Goal: Task Accomplishment & Management: Use online tool/utility

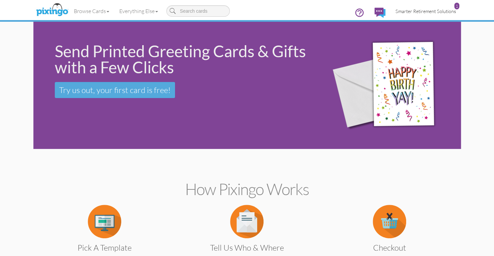
click at [404, 13] on span "Smarter Retirement Solutions" at bounding box center [426, 11] width 61 height 6
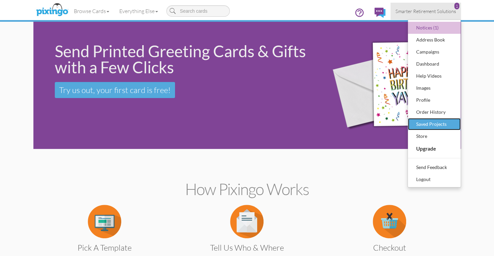
click at [424, 122] on div "Saved Projects" at bounding box center [434, 124] width 39 height 10
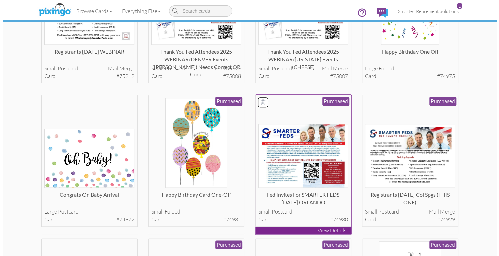
scroll to position [435, 0]
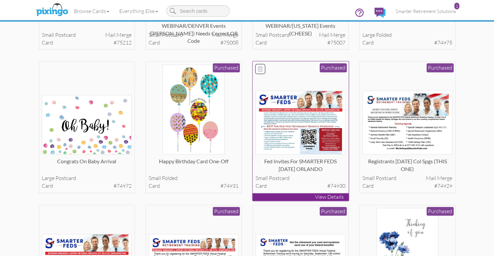
click at [312, 137] on img at bounding box center [301, 123] width 90 height 64
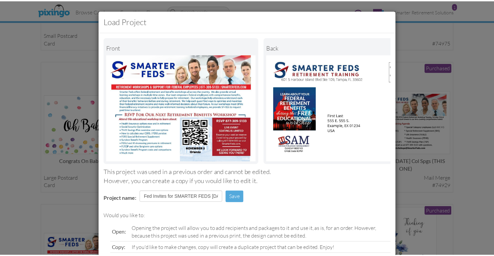
scroll to position [61, 0]
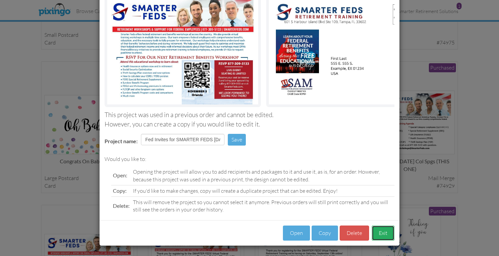
click at [381, 229] on button "Exit" at bounding box center [383, 232] width 23 height 15
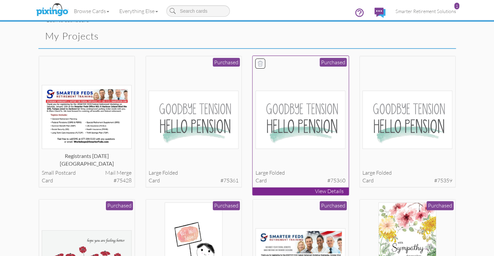
scroll to position [0, 0]
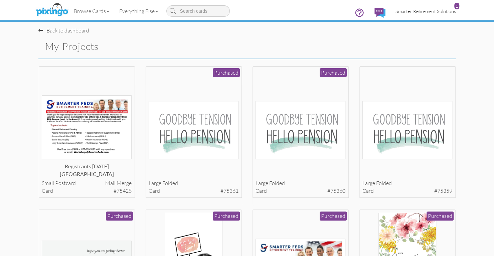
click at [405, 13] on span "Smarter Retirement Solutions" at bounding box center [426, 11] width 61 height 6
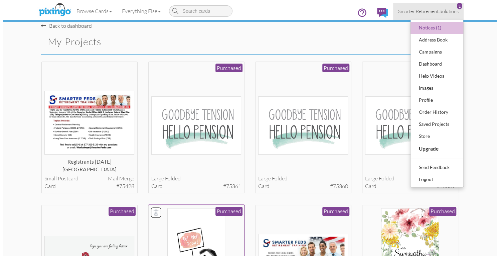
scroll to position [33, 0]
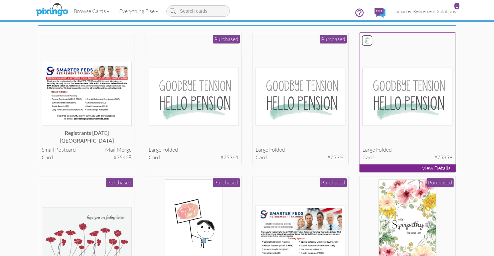
click at [414, 120] on img at bounding box center [408, 97] width 90 height 58
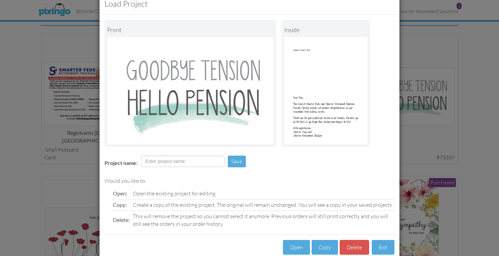
scroll to position [30, 0]
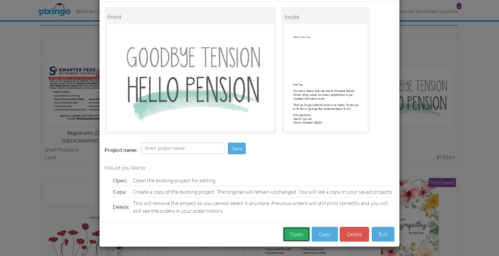
click at [300, 232] on button "Open" at bounding box center [296, 234] width 27 height 15
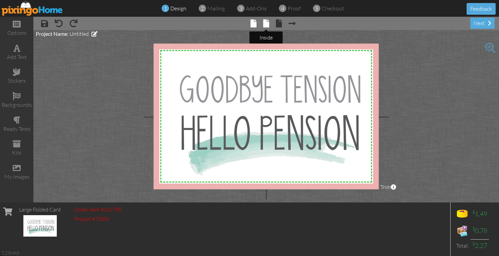
click at [267, 23] on span at bounding box center [266, 23] width 6 height 8
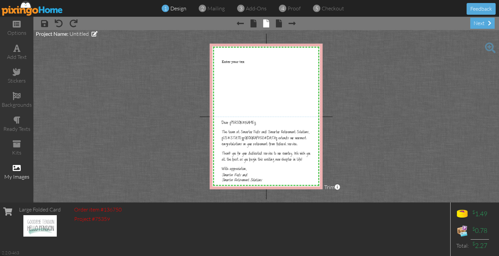
click at [18, 168] on span at bounding box center [17, 168] width 8 height 8
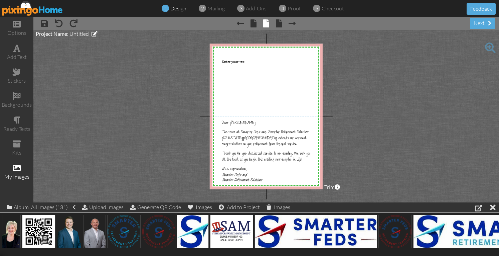
click at [42, 13] on img at bounding box center [33, 8] width 62 height 15
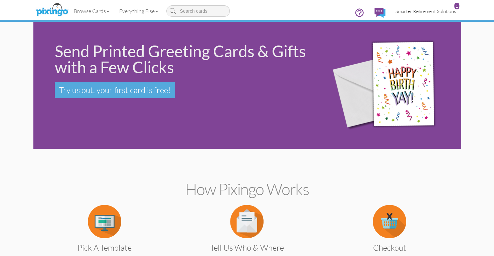
click at [413, 15] on link "Smarter Retirement Solutions 1" at bounding box center [426, 11] width 71 height 17
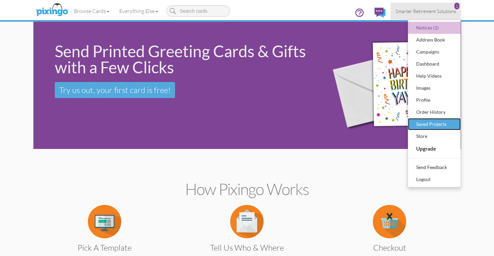
click at [425, 121] on div "Saved Projects" at bounding box center [434, 124] width 39 height 10
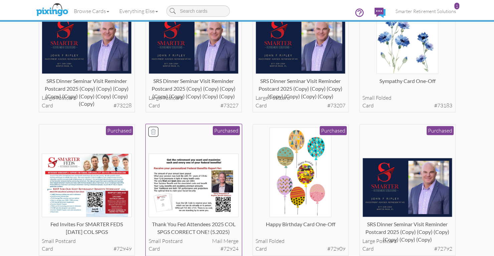
scroll to position [2535, 0]
